Goal: Book appointment/travel/reservation

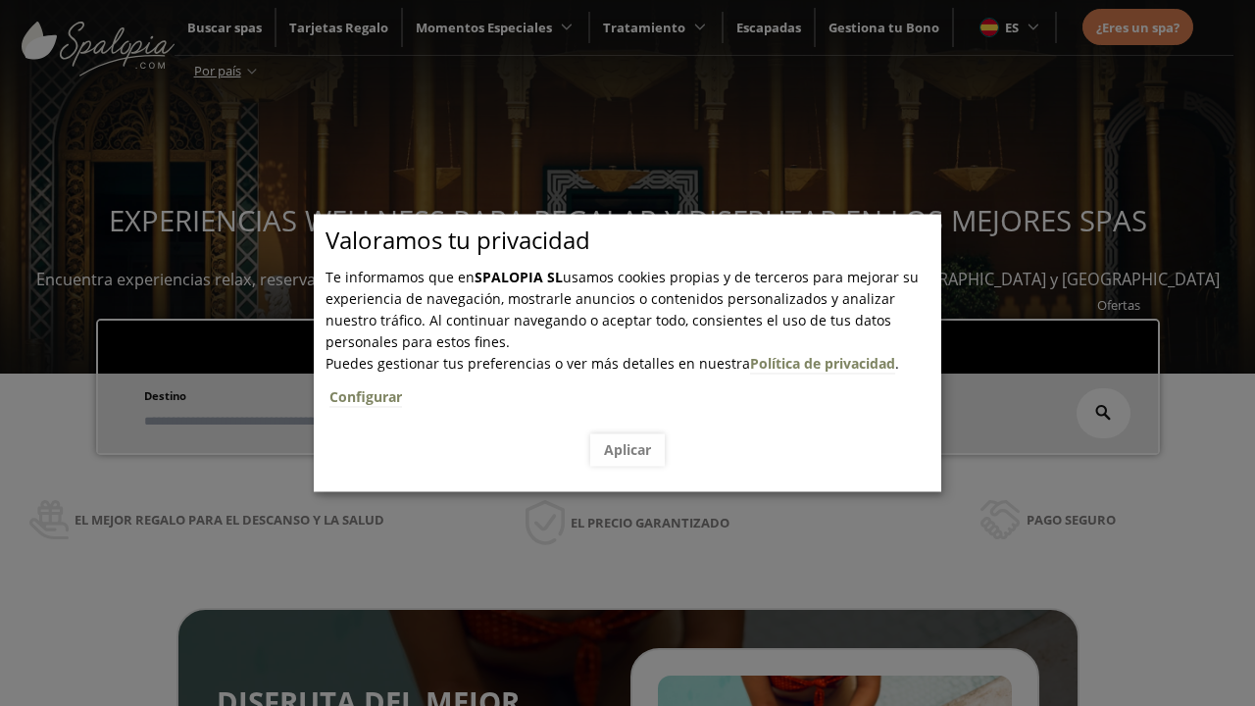
click at [598, 333] on span "Escapadas" at bounding box center [598, 342] width 65 height 18
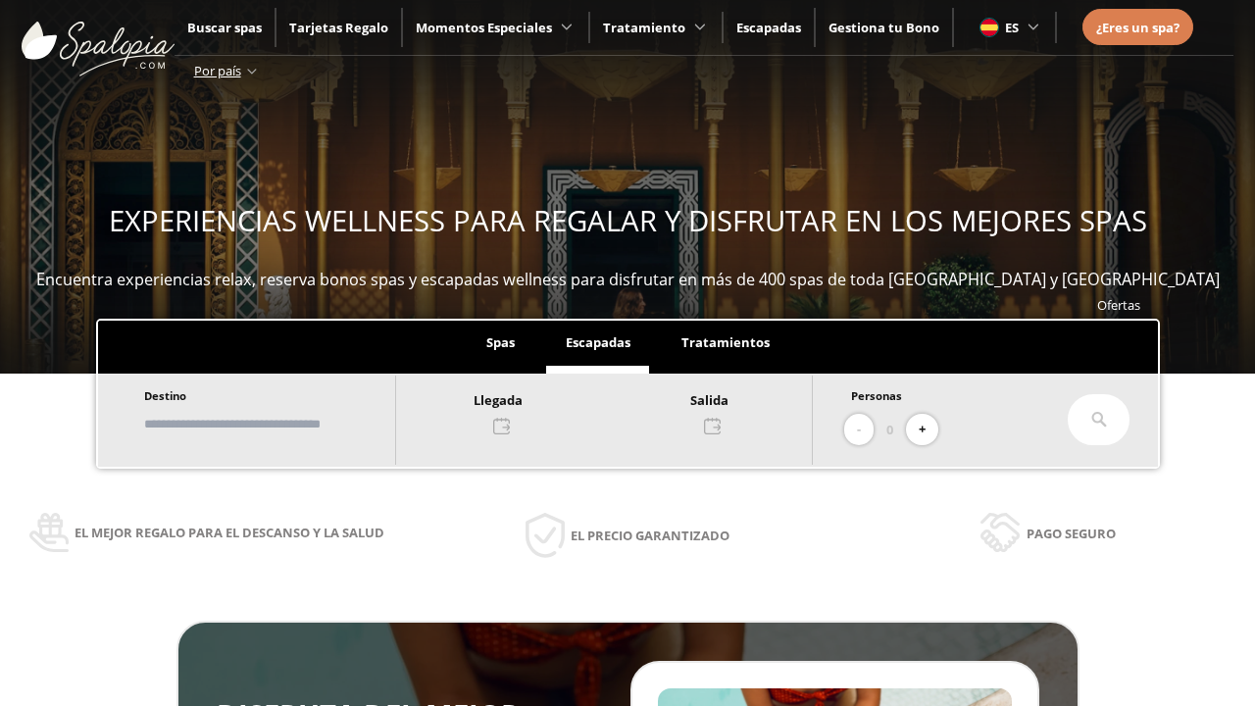
scroll to position [333, 0]
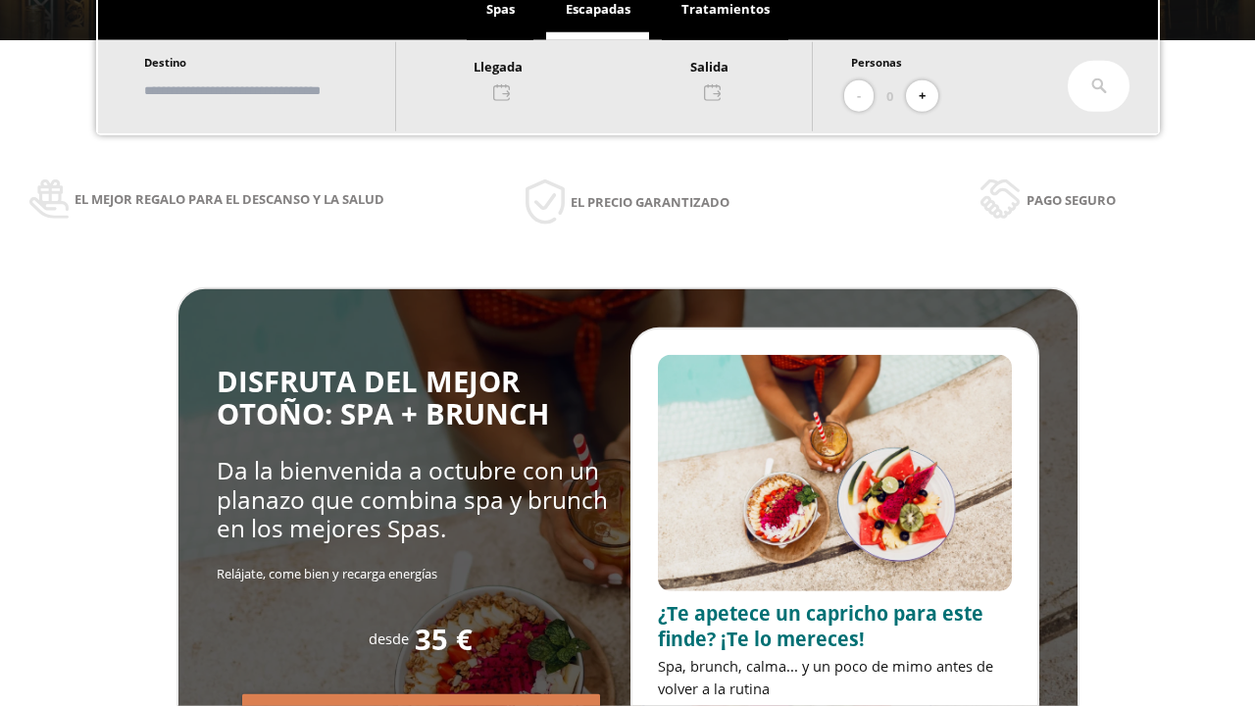
click at [277, 90] on input "text" at bounding box center [260, 91] width 244 height 34
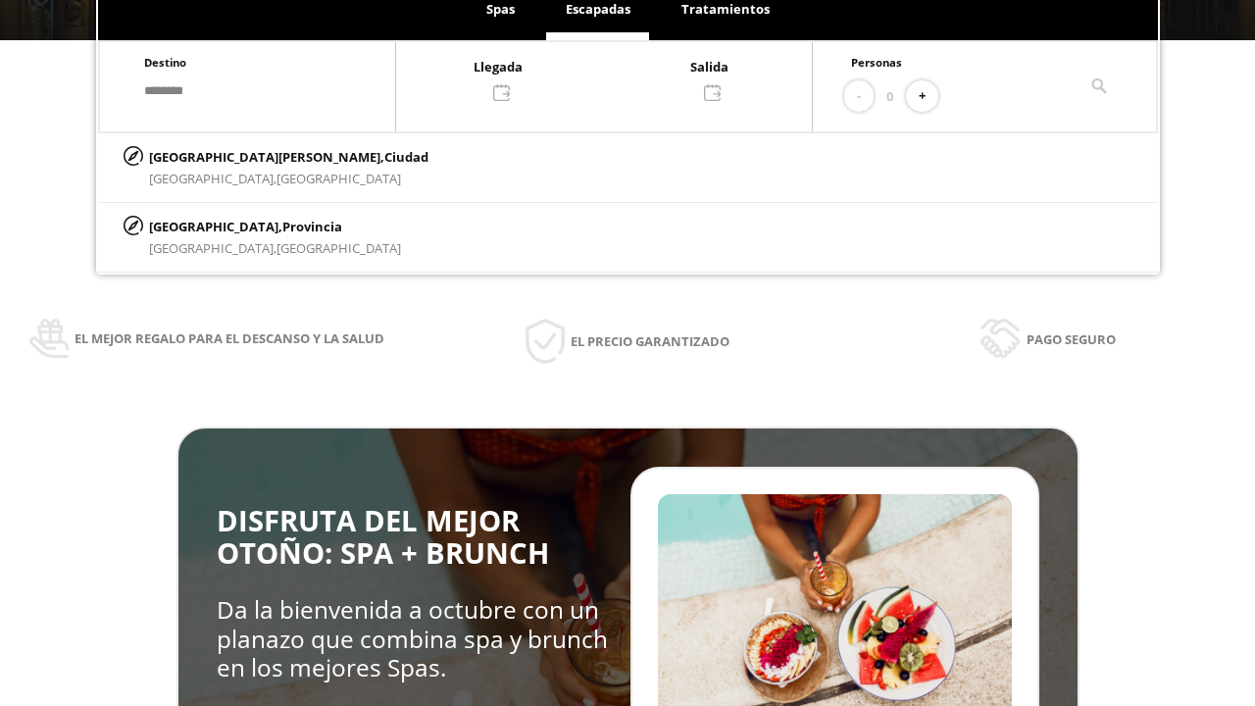
click at [624, 77] on div at bounding box center [604, 78] width 416 height 47
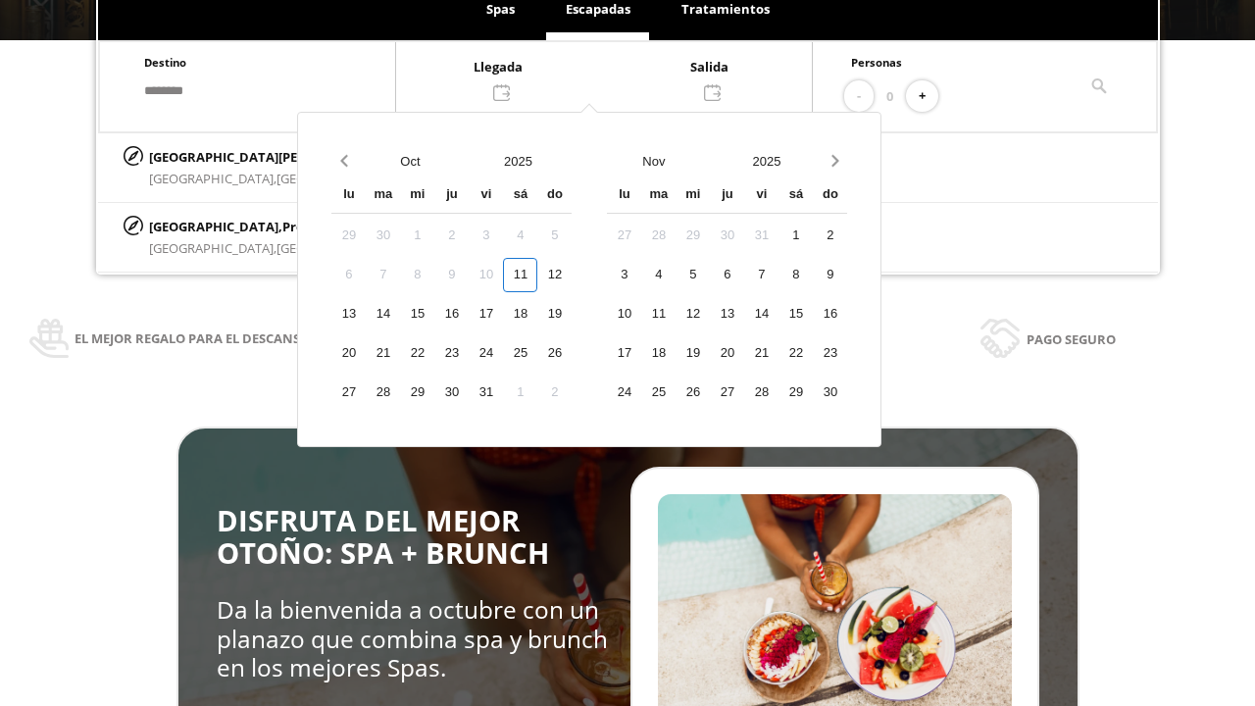
click at [366, 331] on div "13" at bounding box center [348, 314] width 34 height 34
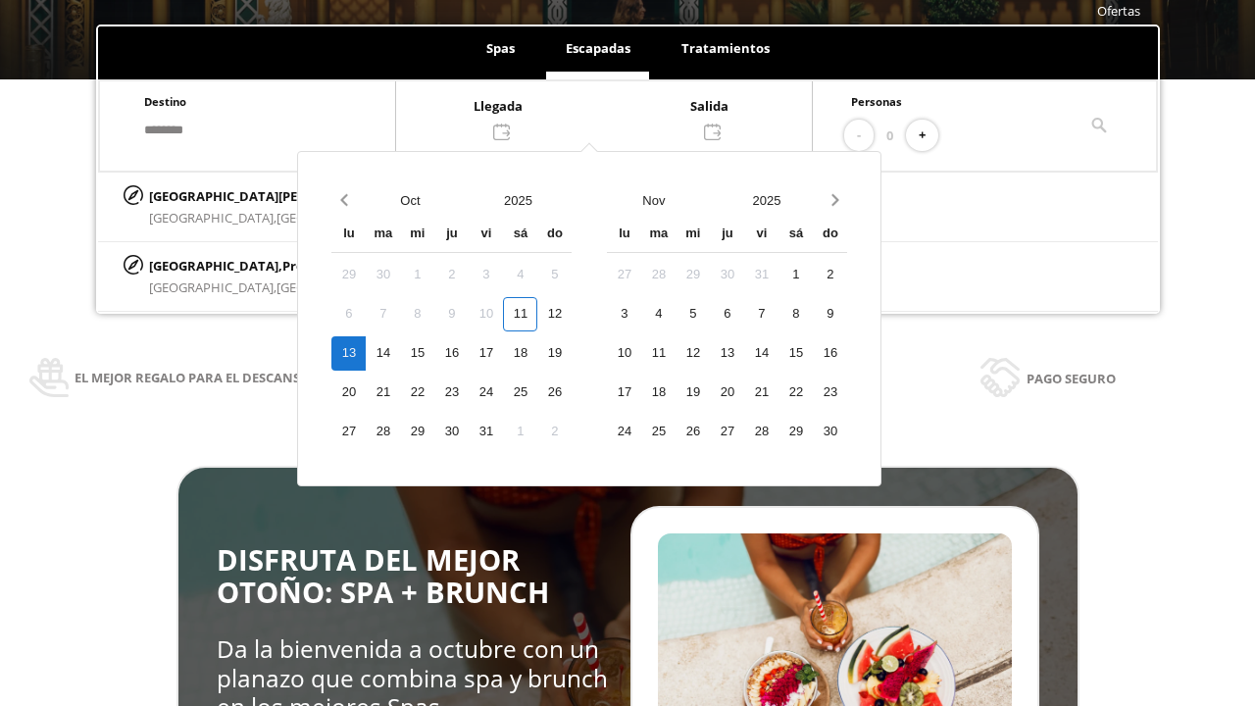
click at [400, 353] on div "14" at bounding box center [383, 353] width 34 height 34
click at [929, 135] on button "+" at bounding box center [922, 136] width 32 height 32
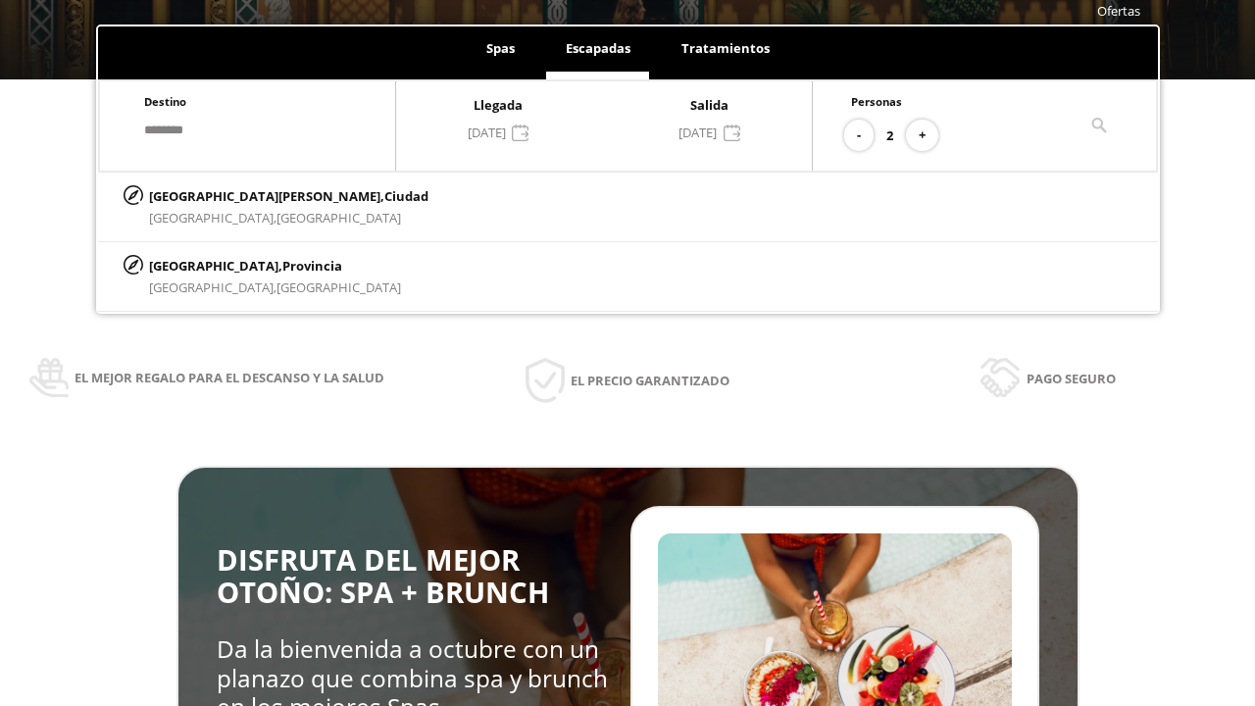
click at [246, 195] on p "[GEOGRAPHIC_DATA][PERSON_NAME], [GEOGRAPHIC_DATA]" at bounding box center [288, 196] width 279 height 22
type input "**********"
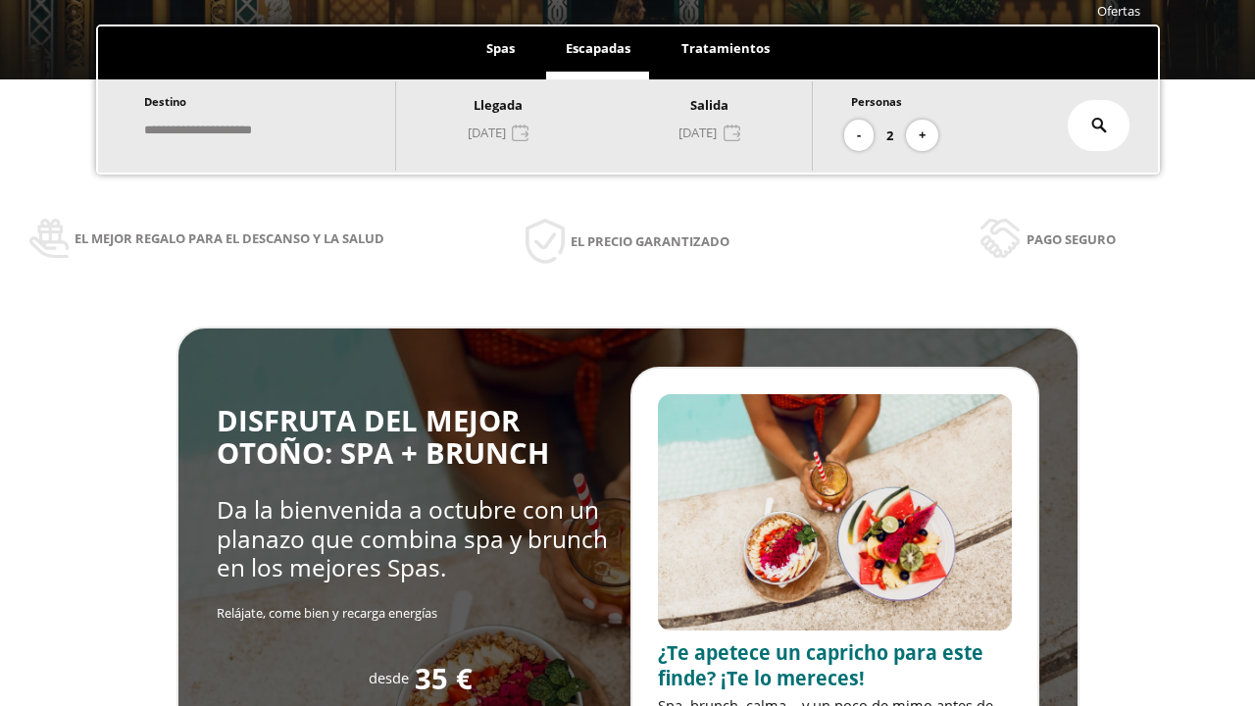
click at [1099, 126] on icon at bounding box center [1099, 126] width 16 height 16
